Goal: Check status: Check status

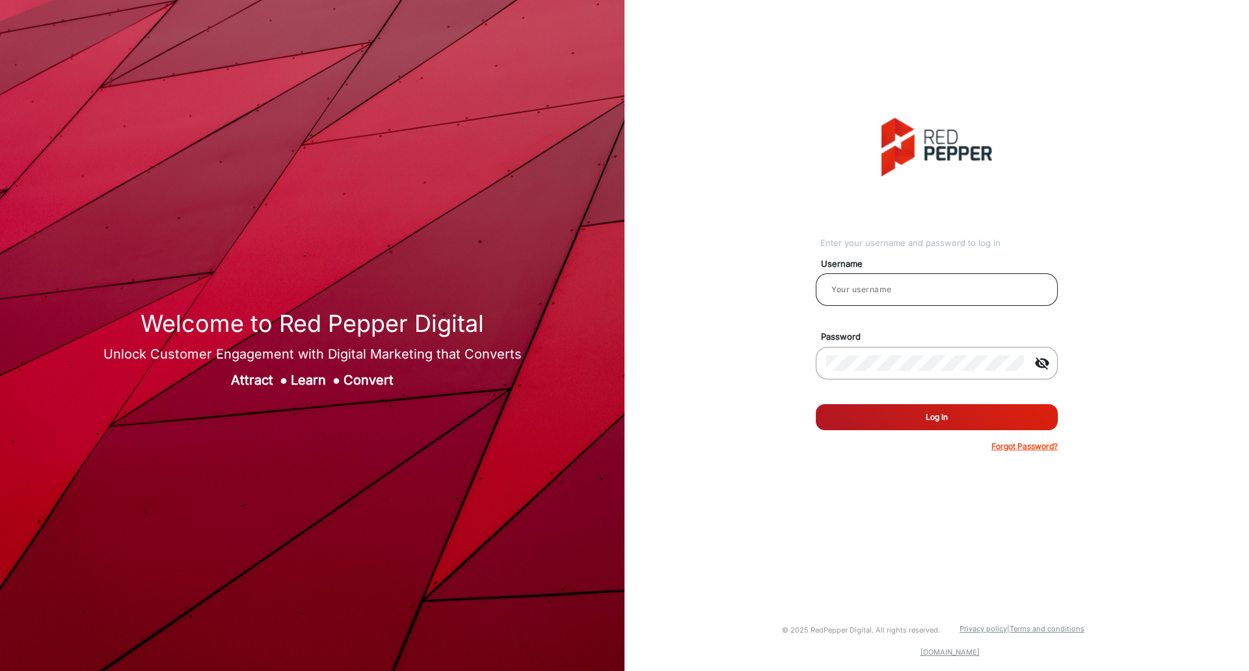
drag, startPoint x: 859, startPoint y: 282, endPoint x: 860, endPoint y: 289, distance: 7.2
click at [859, 285] on input "email" at bounding box center [936, 290] width 221 height 16
type input "[PERSON_NAME]"
click at [939, 423] on button "Log In" at bounding box center [937, 417] width 242 height 26
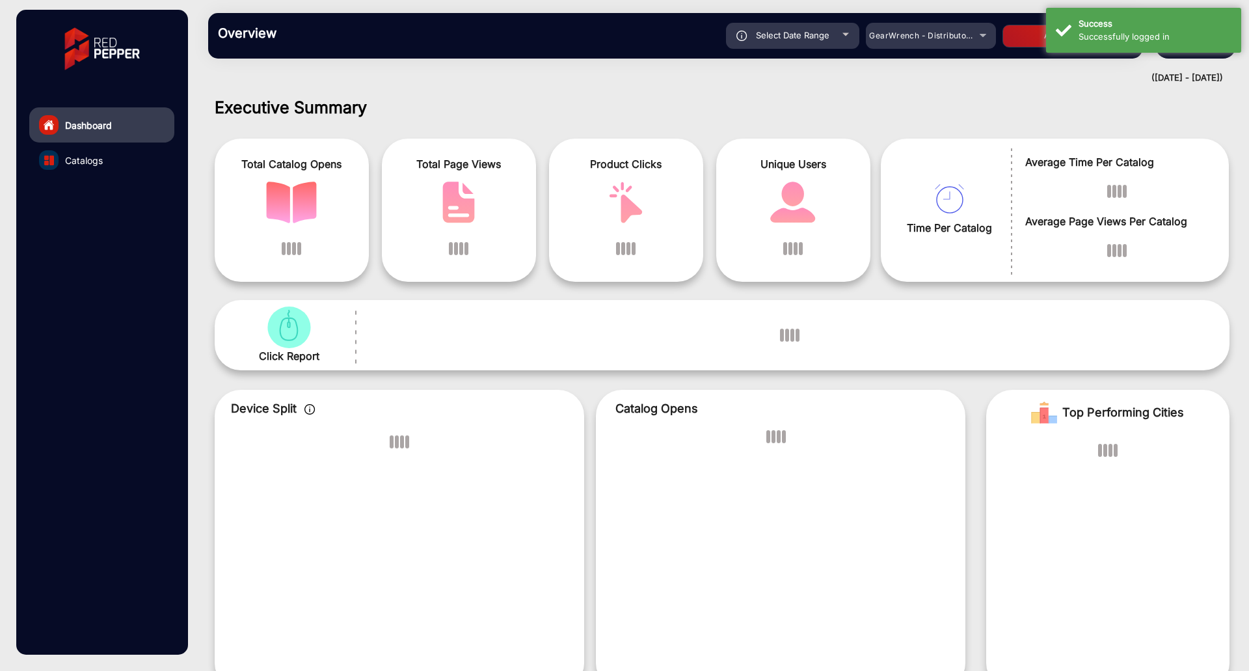
scroll to position [10, 0]
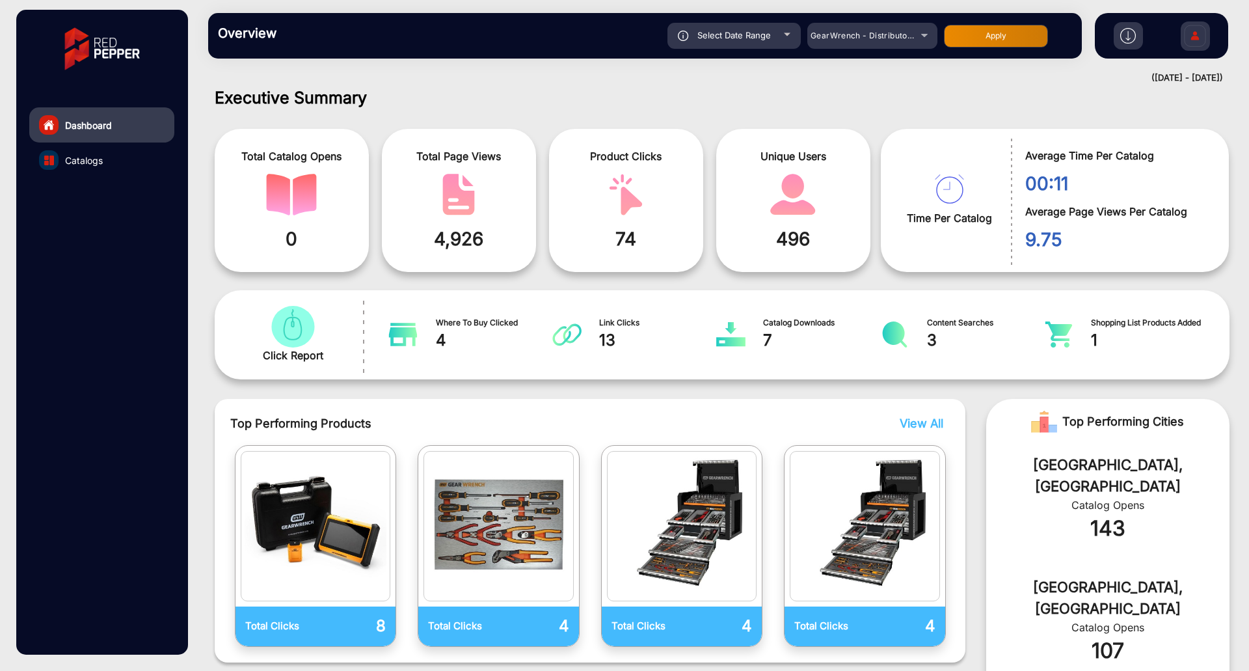
click at [781, 33] on div "Select Date Range" at bounding box center [733, 36] width 133 height 26
type input "[DATE]"
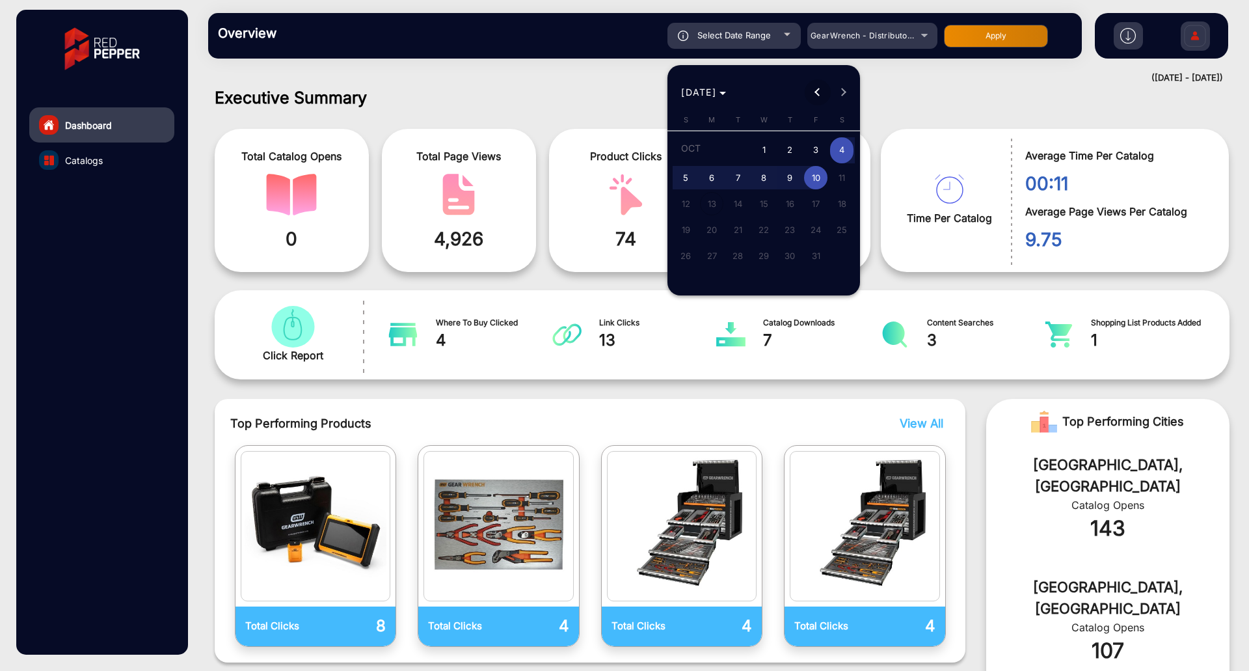
click at [813, 90] on span "Previous month" at bounding box center [818, 92] width 26 height 26
drag, startPoint x: 739, startPoint y: 171, endPoint x: 853, endPoint y: 121, distance: 123.8
click at [739, 170] on span "1" at bounding box center [737, 174] width 23 height 23
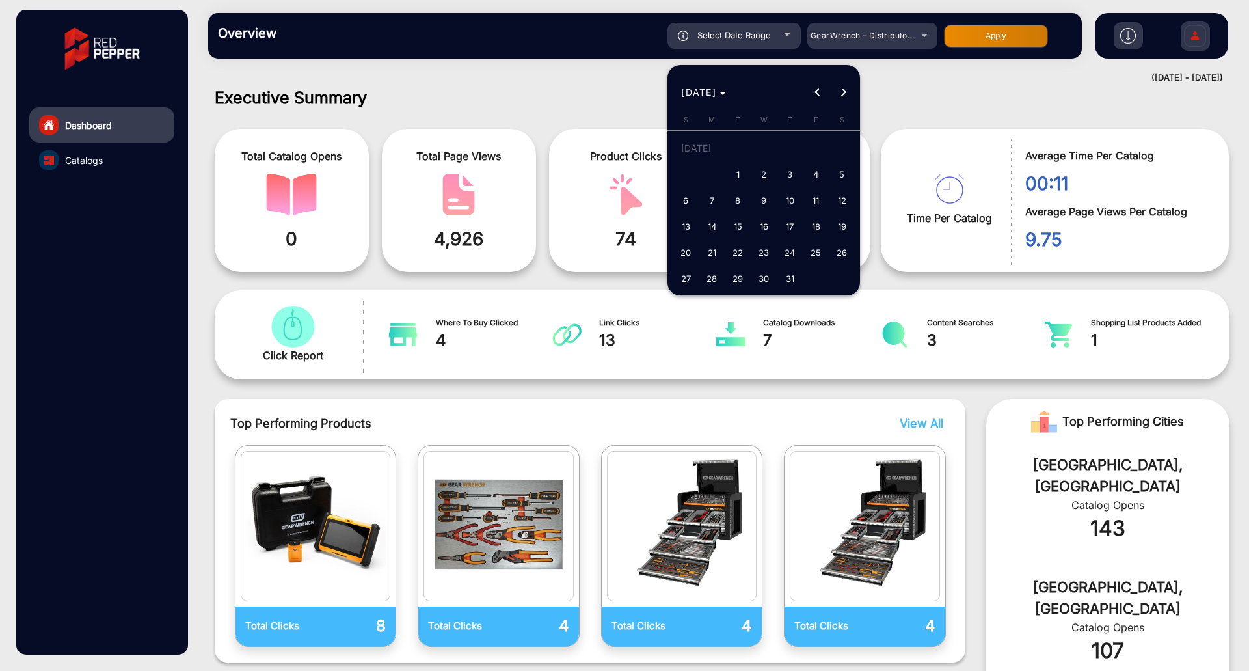
type input "[DATE]"
click at [848, 88] on span "Next month" at bounding box center [844, 92] width 26 height 26
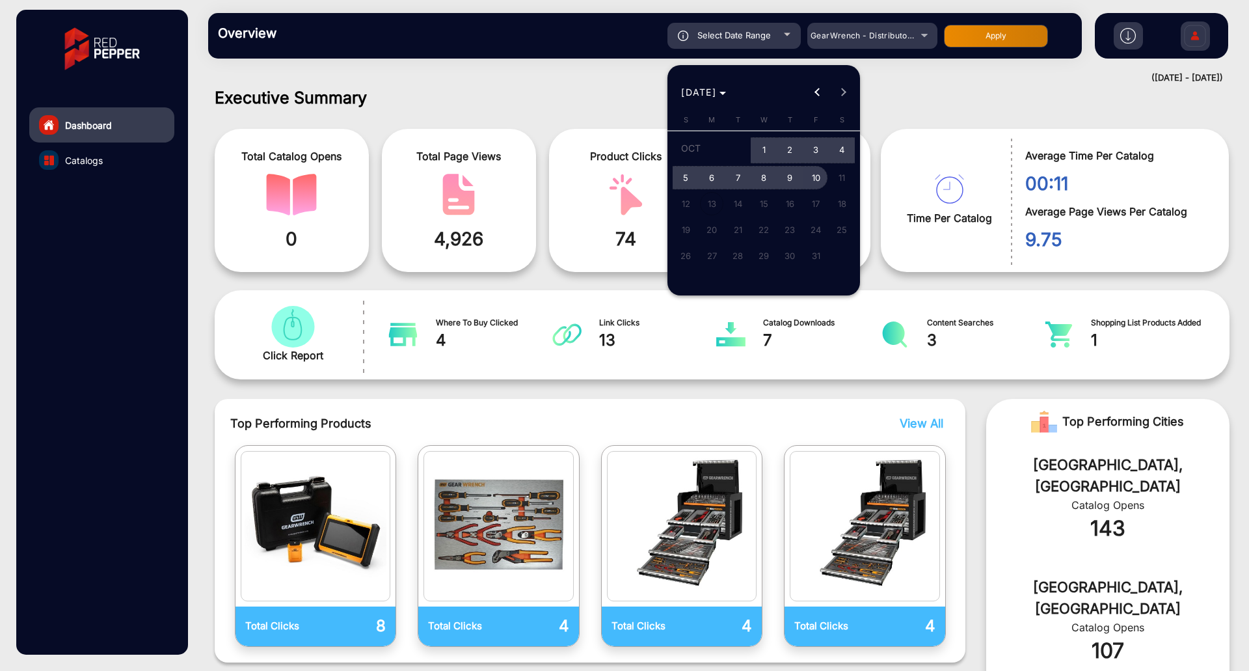
click at [818, 174] on span "10" at bounding box center [815, 177] width 23 height 23
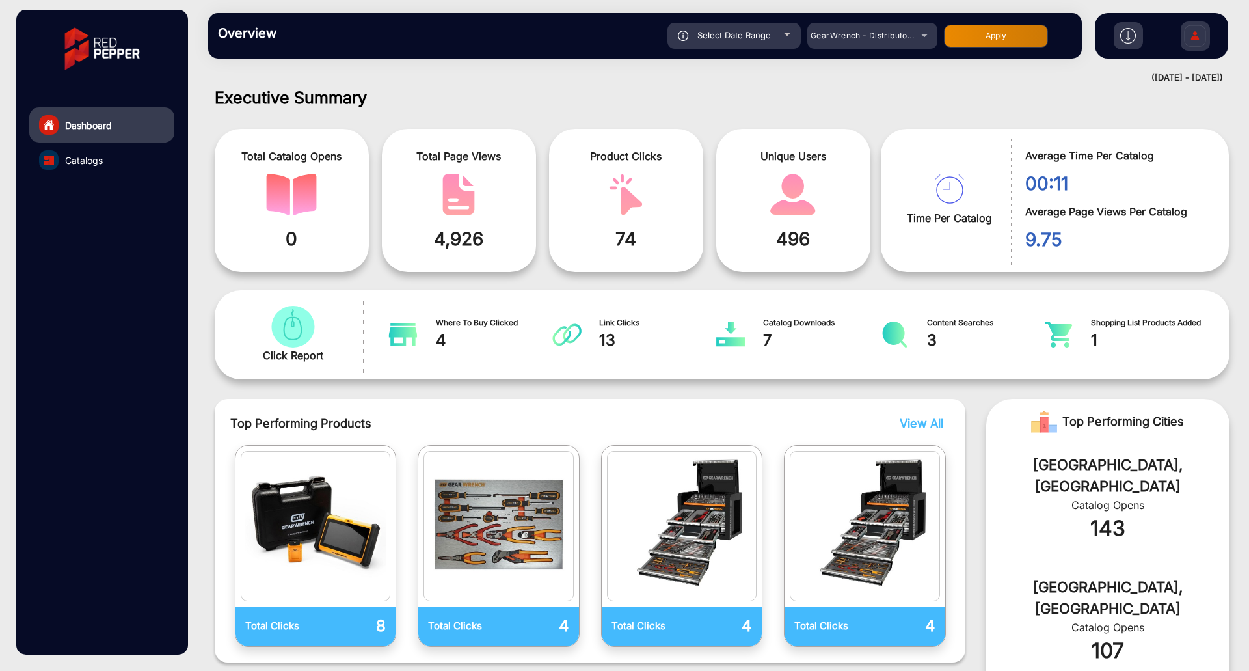
type input "[DATE]"
click at [970, 34] on button "Apply" at bounding box center [996, 36] width 104 height 23
type input "[DATE]"
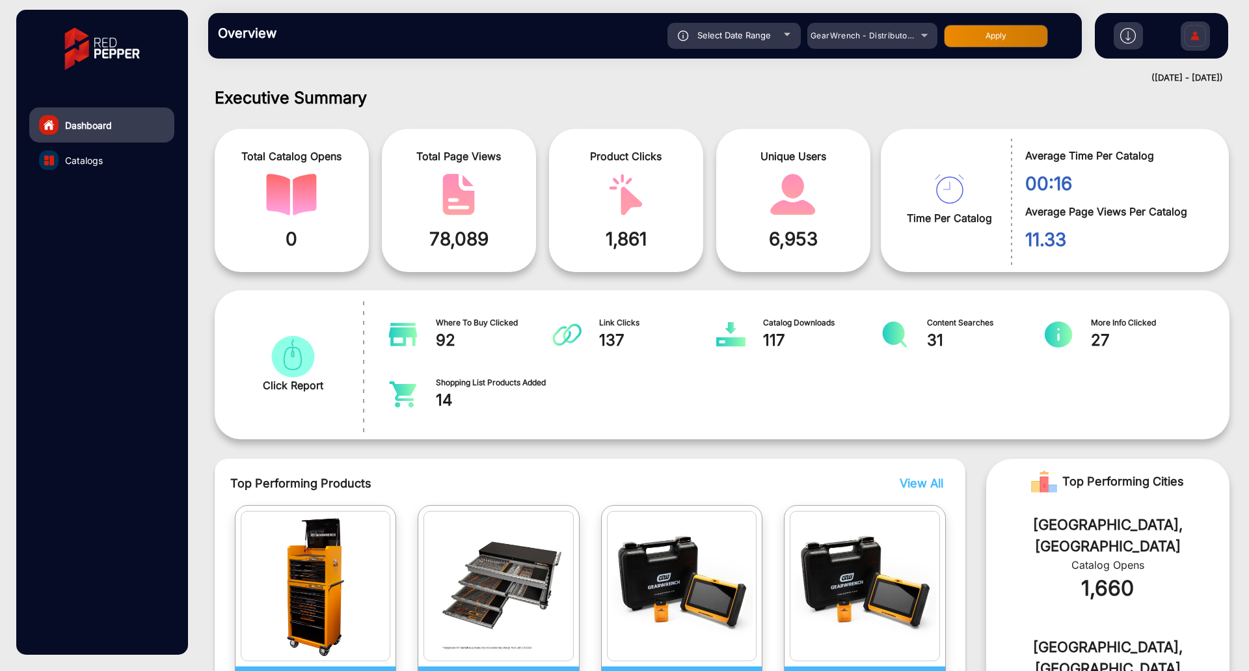
click at [1038, 34] on button "Apply" at bounding box center [996, 36] width 104 height 23
type input "[DATE]"
click at [774, 37] on div "Select Date Range" at bounding box center [733, 36] width 133 height 26
type input "[DATE]"
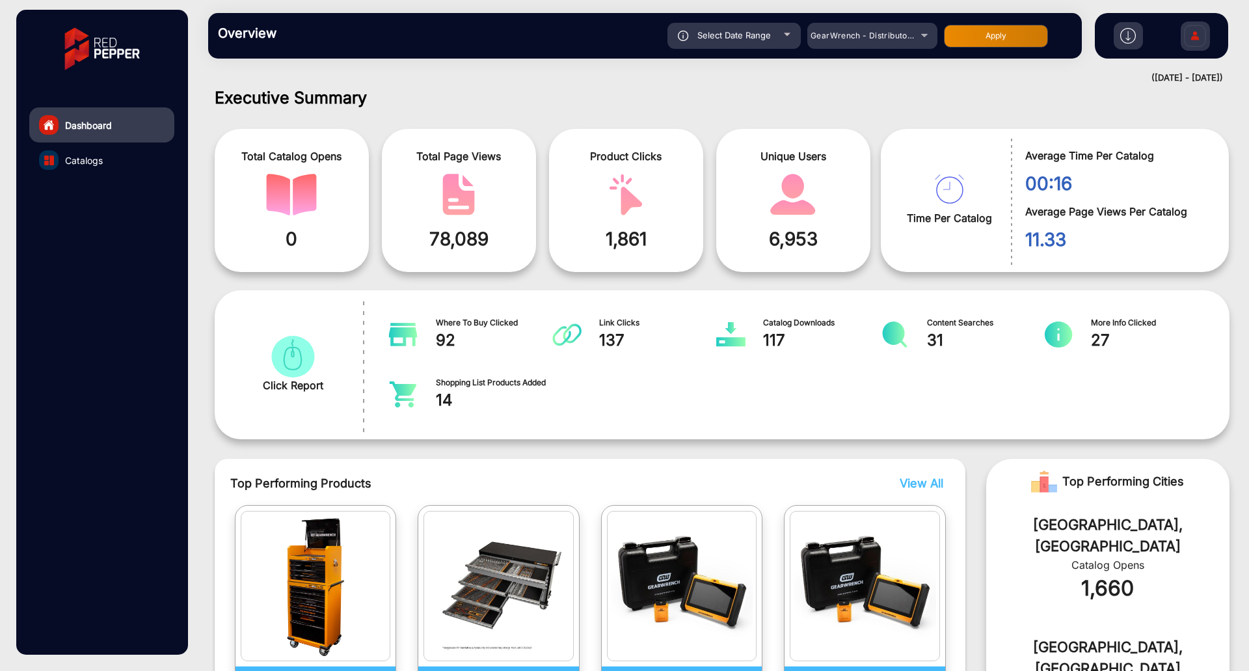
type input "[DATE]"
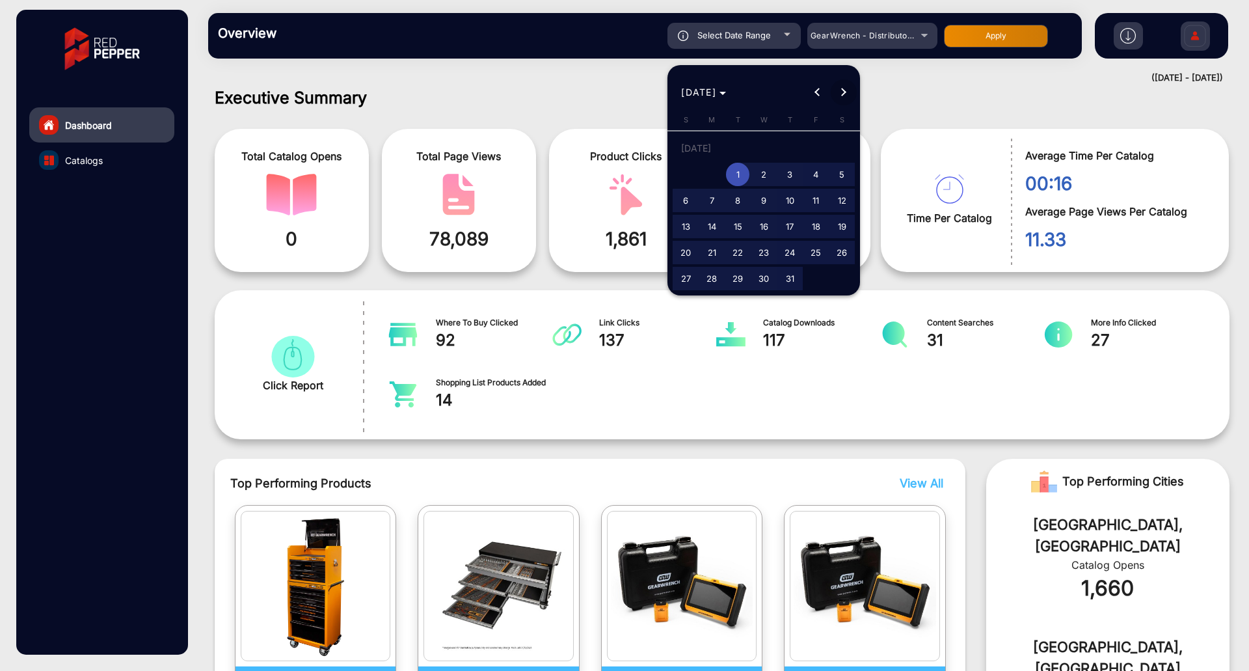
click at [843, 94] on button "Next month" at bounding box center [844, 92] width 26 height 26
click at [815, 150] on span "1" at bounding box center [815, 150] width 23 height 27
type input "[DATE]"
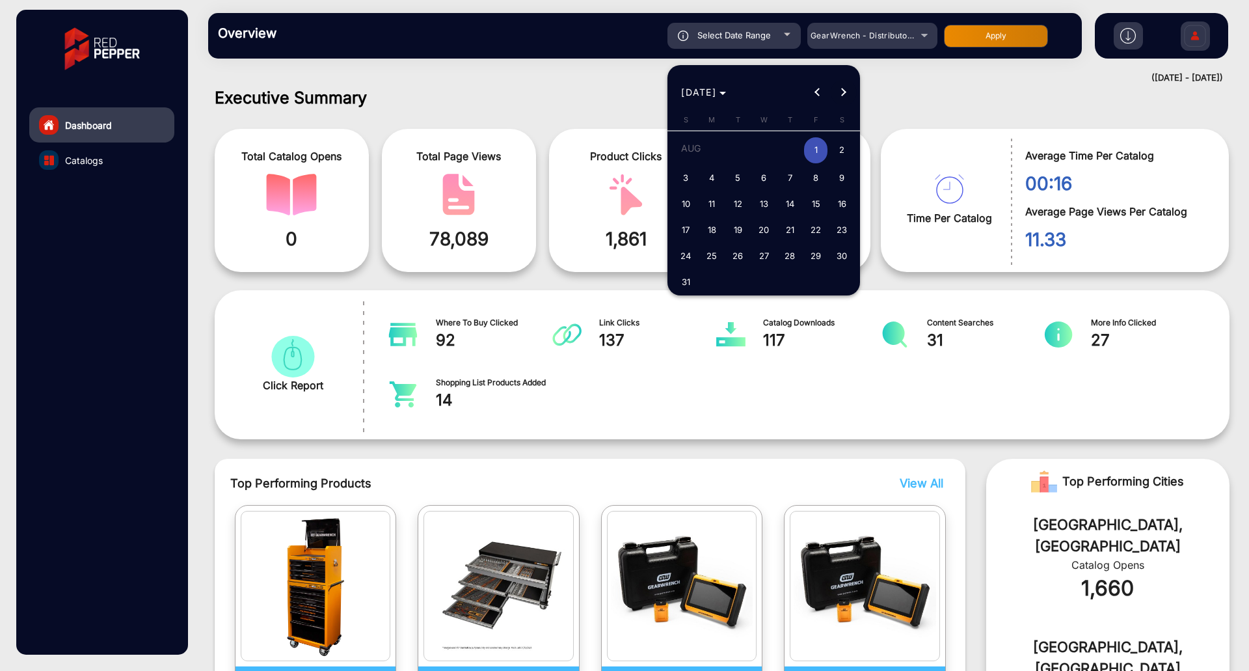
click at [839, 94] on span "Next month" at bounding box center [844, 92] width 26 height 26
click at [812, 176] on span "10" at bounding box center [815, 177] width 23 height 23
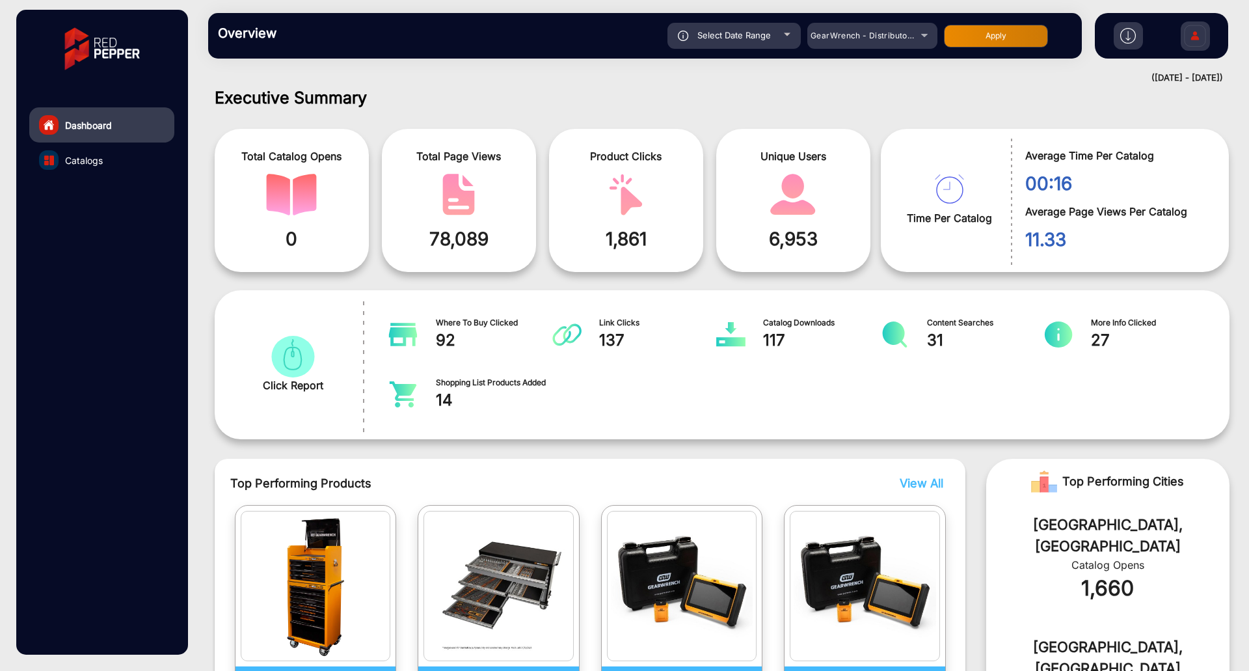
type input "[DATE]"
click at [992, 40] on button "Apply" at bounding box center [996, 36] width 104 height 23
type input "[DATE]"
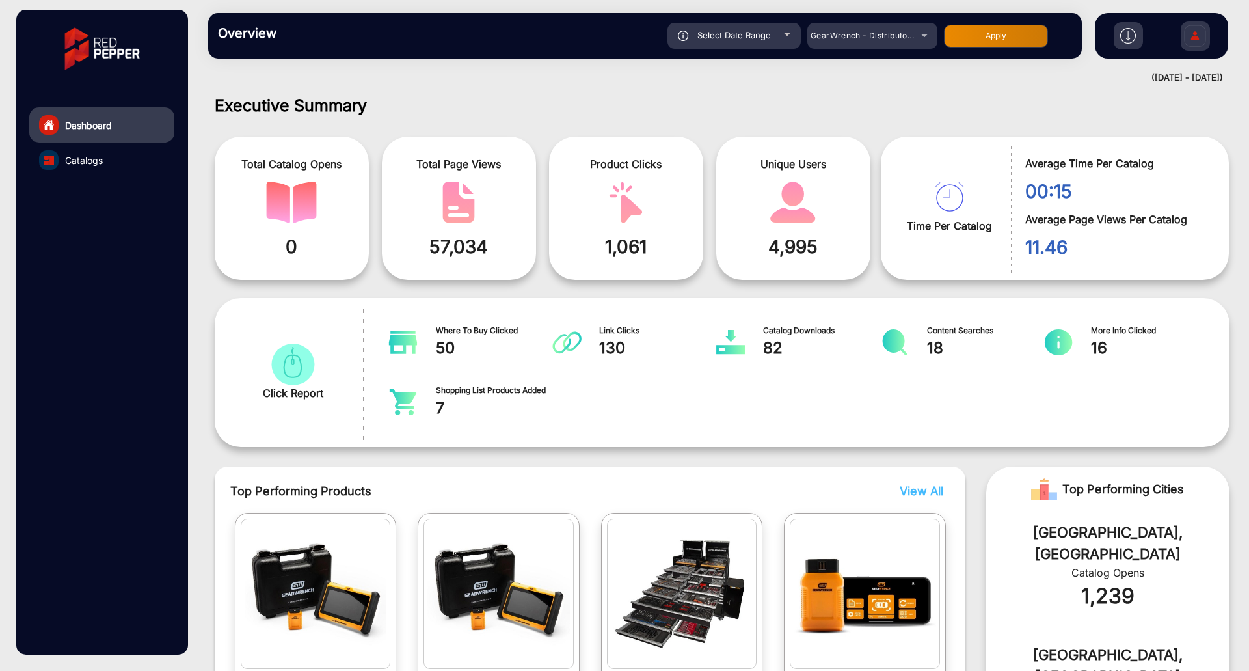
scroll to position [0, 0]
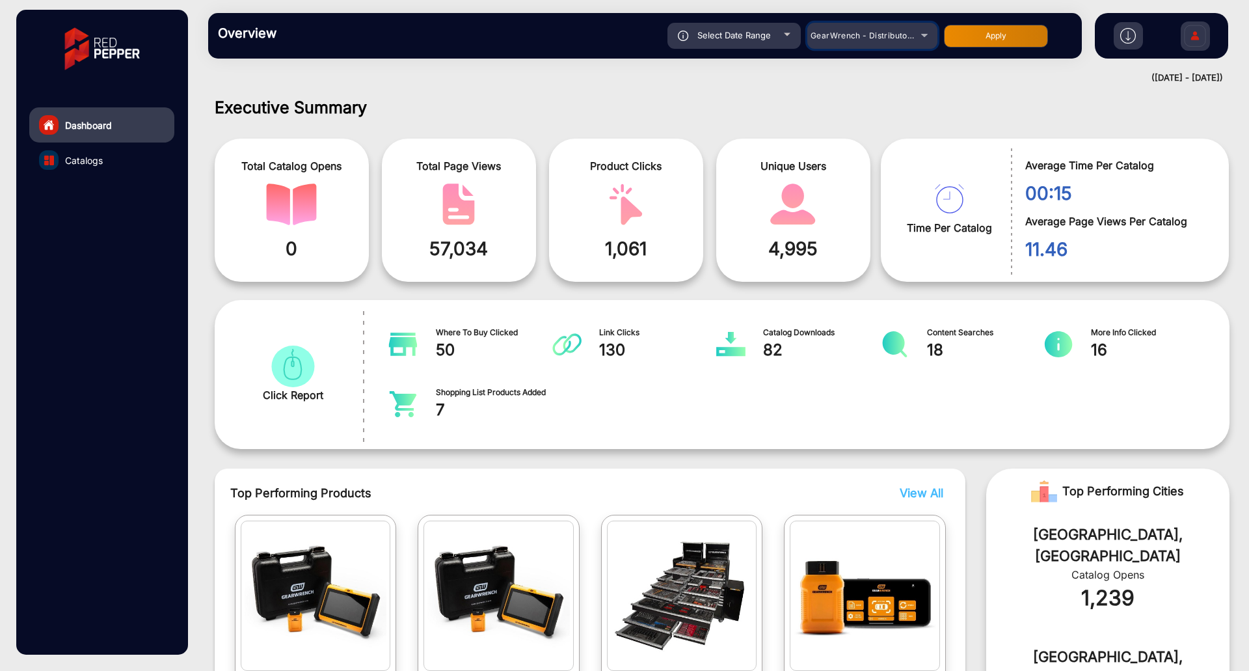
click at [857, 42] on div "GearWrench - Distributors" at bounding box center [862, 36] width 104 height 16
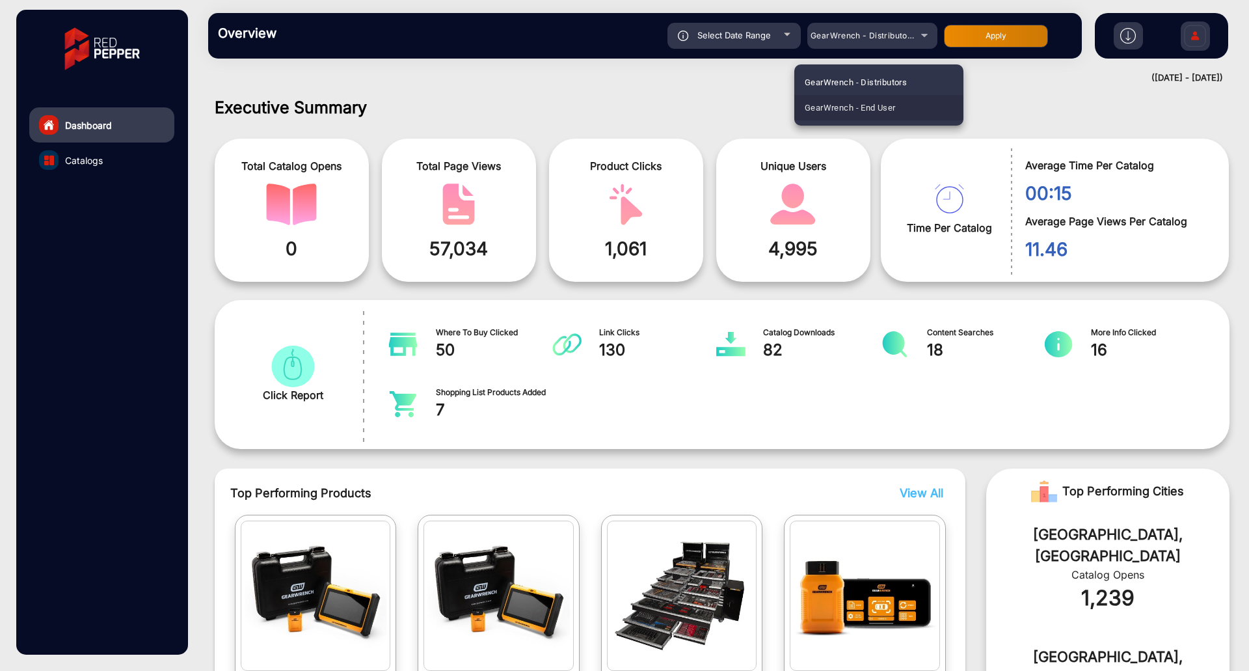
click at [891, 106] on span "GearWrench - End User" at bounding box center [850, 107] width 91 height 25
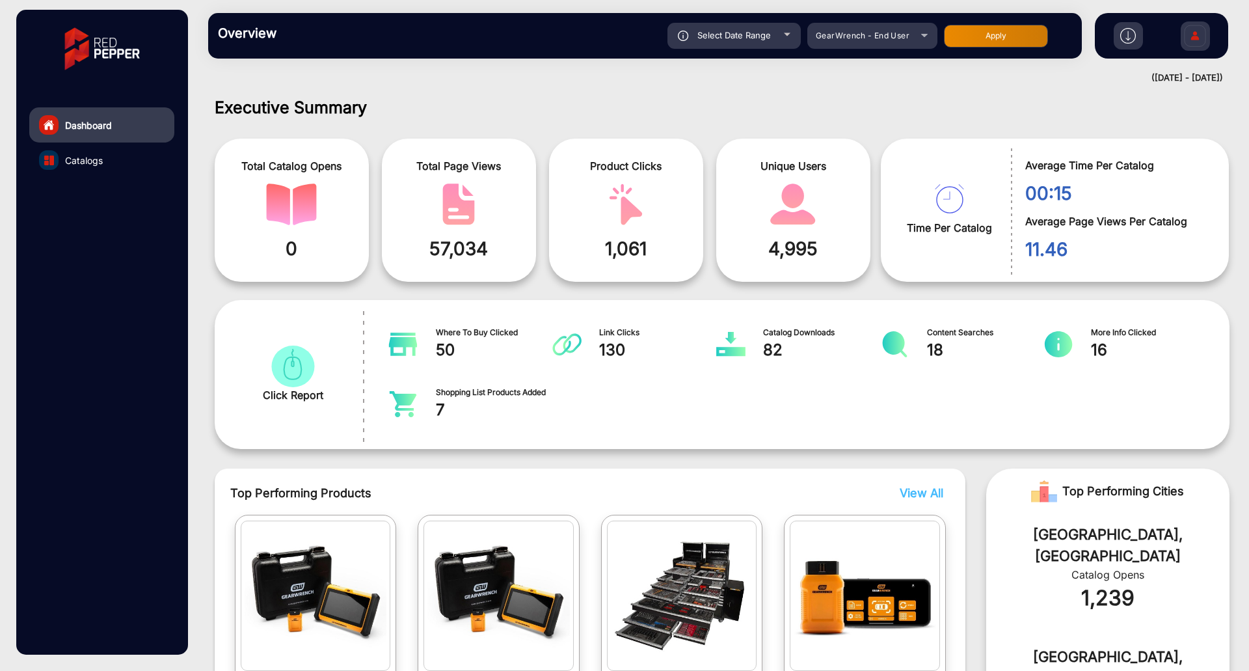
click at [720, 29] on div "Select Date Range" at bounding box center [733, 36] width 133 height 26
type input "[DATE]"
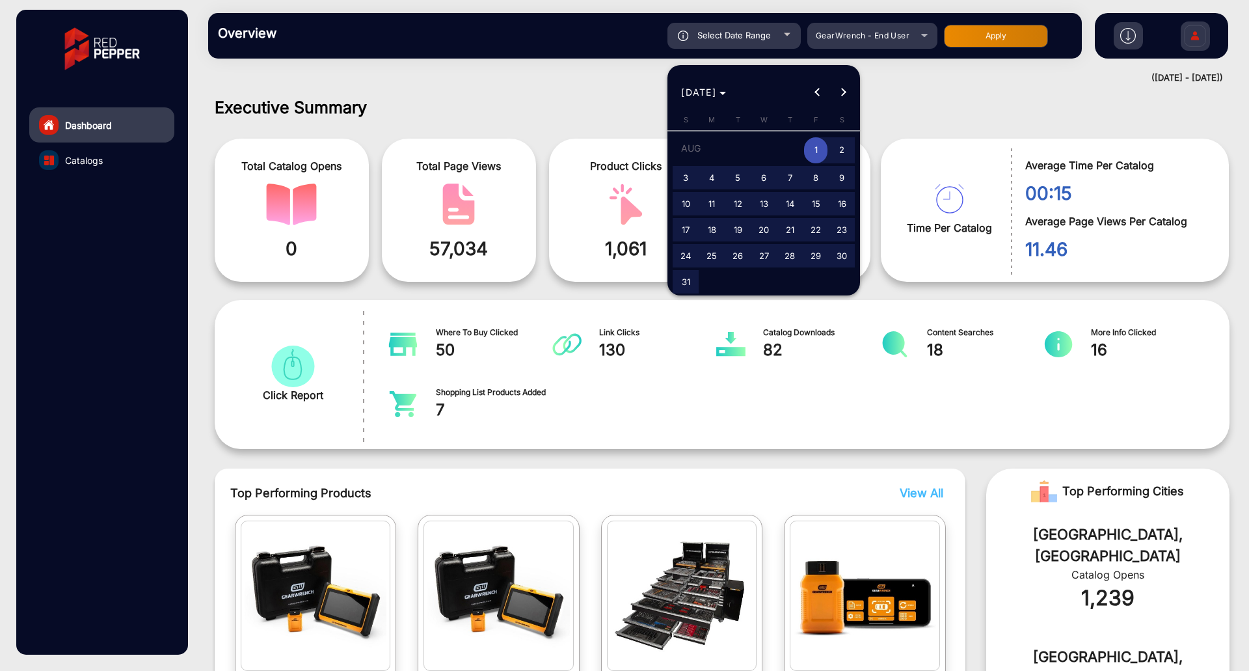
click at [816, 155] on span "1" at bounding box center [815, 150] width 23 height 27
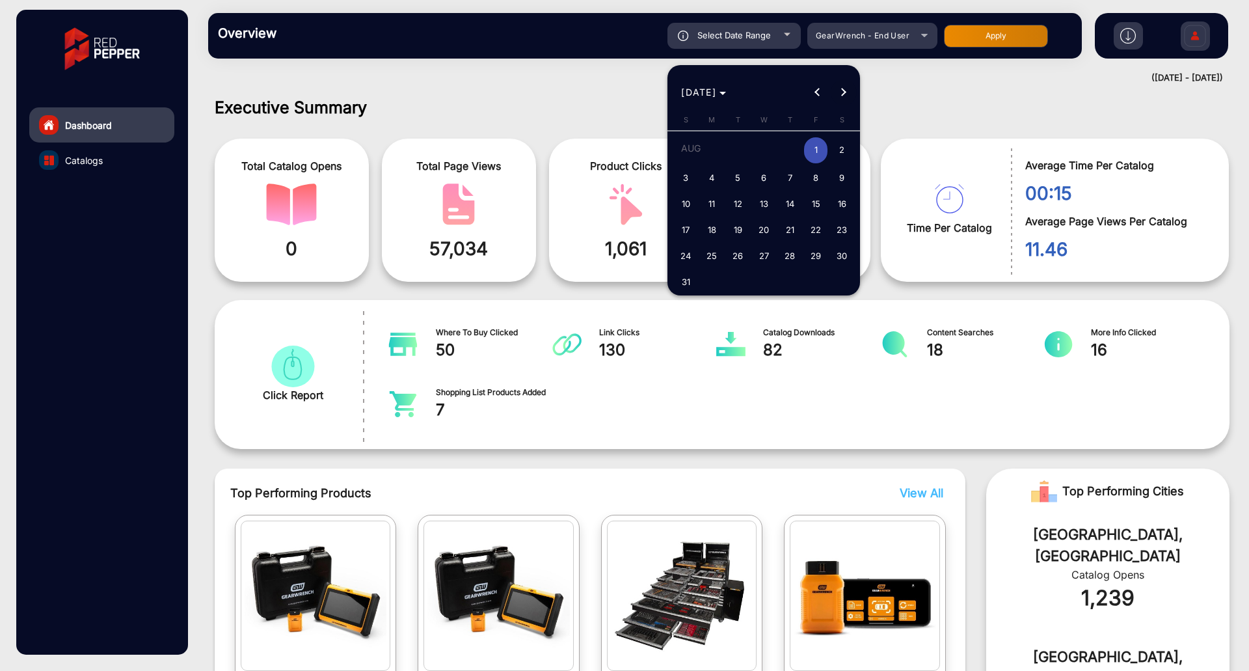
click at [840, 92] on button "Next month" at bounding box center [844, 92] width 26 height 26
click at [823, 176] on span "10" at bounding box center [815, 177] width 23 height 23
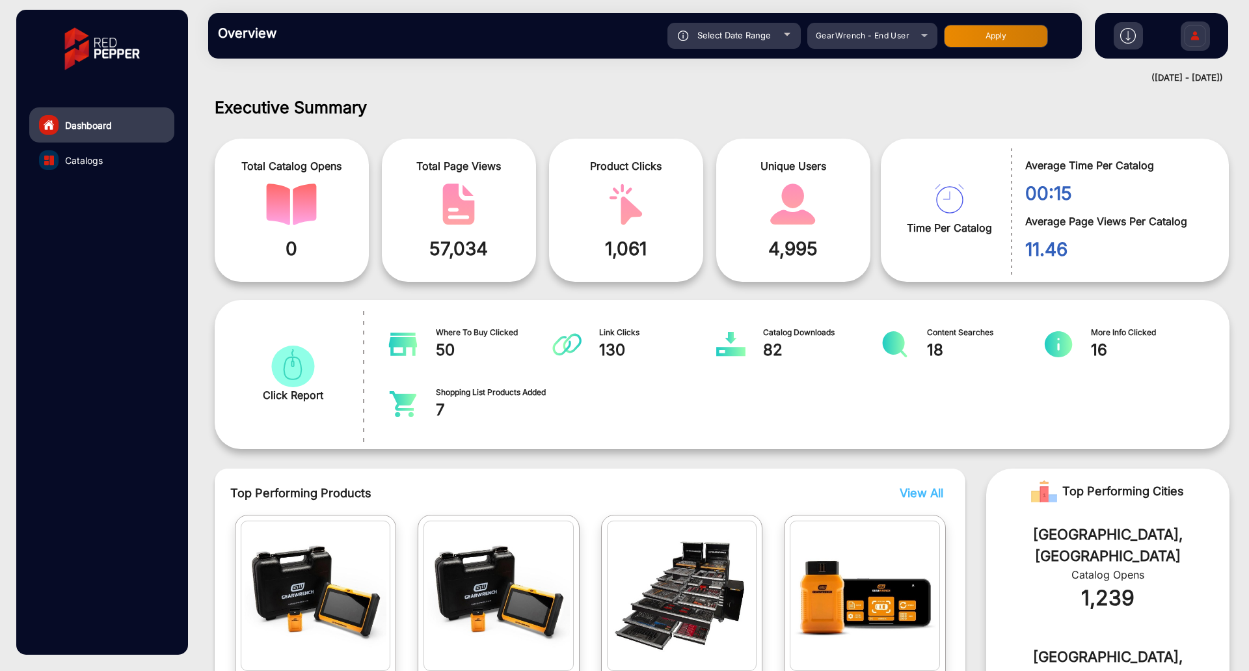
type input "[DATE]"
click at [1005, 40] on button "Apply" at bounding box center [996, 36] width 104 height 23
type input "[DATE]"
